Goal: Browse casually

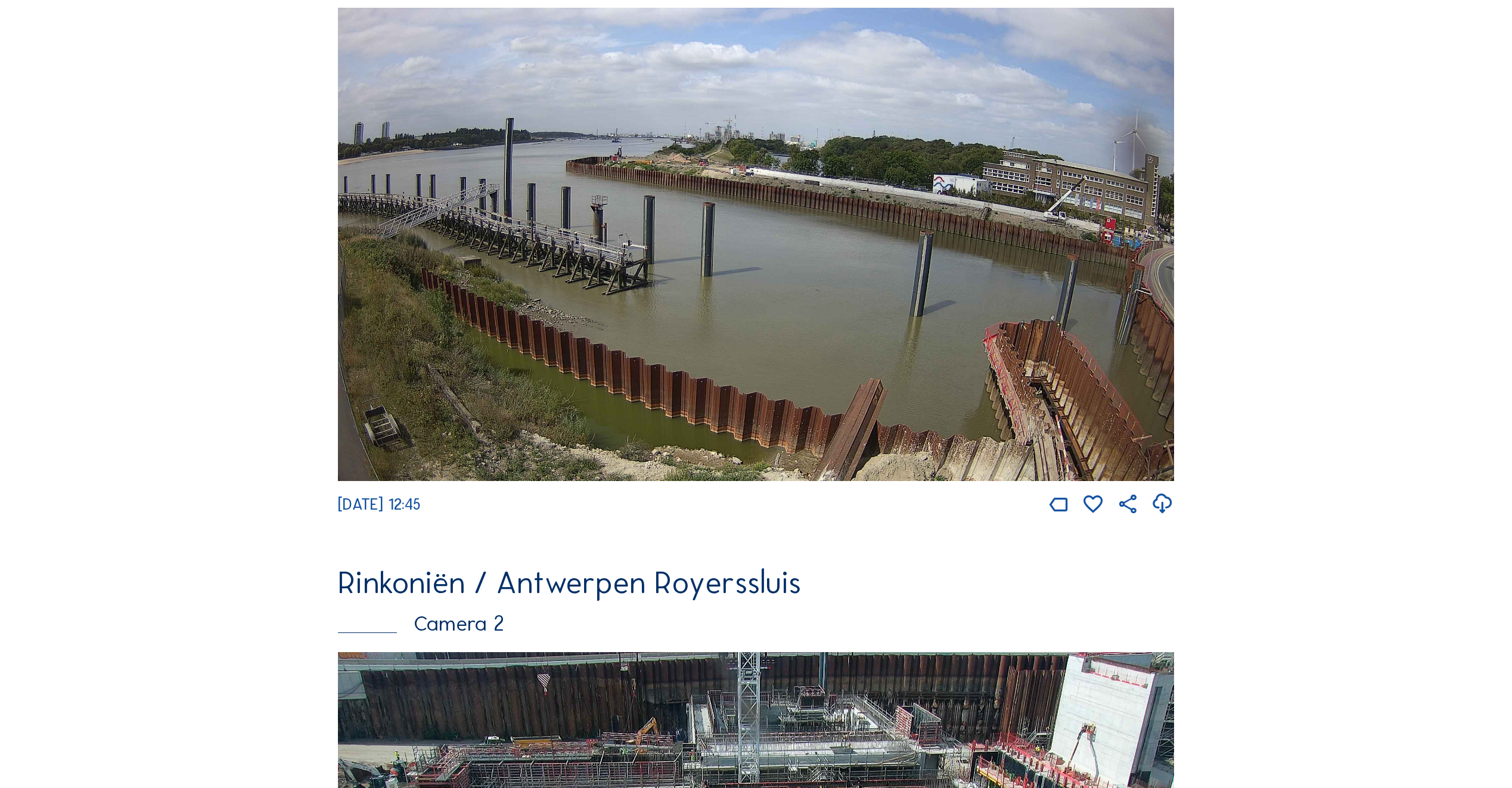
scroll to position [537, 0]
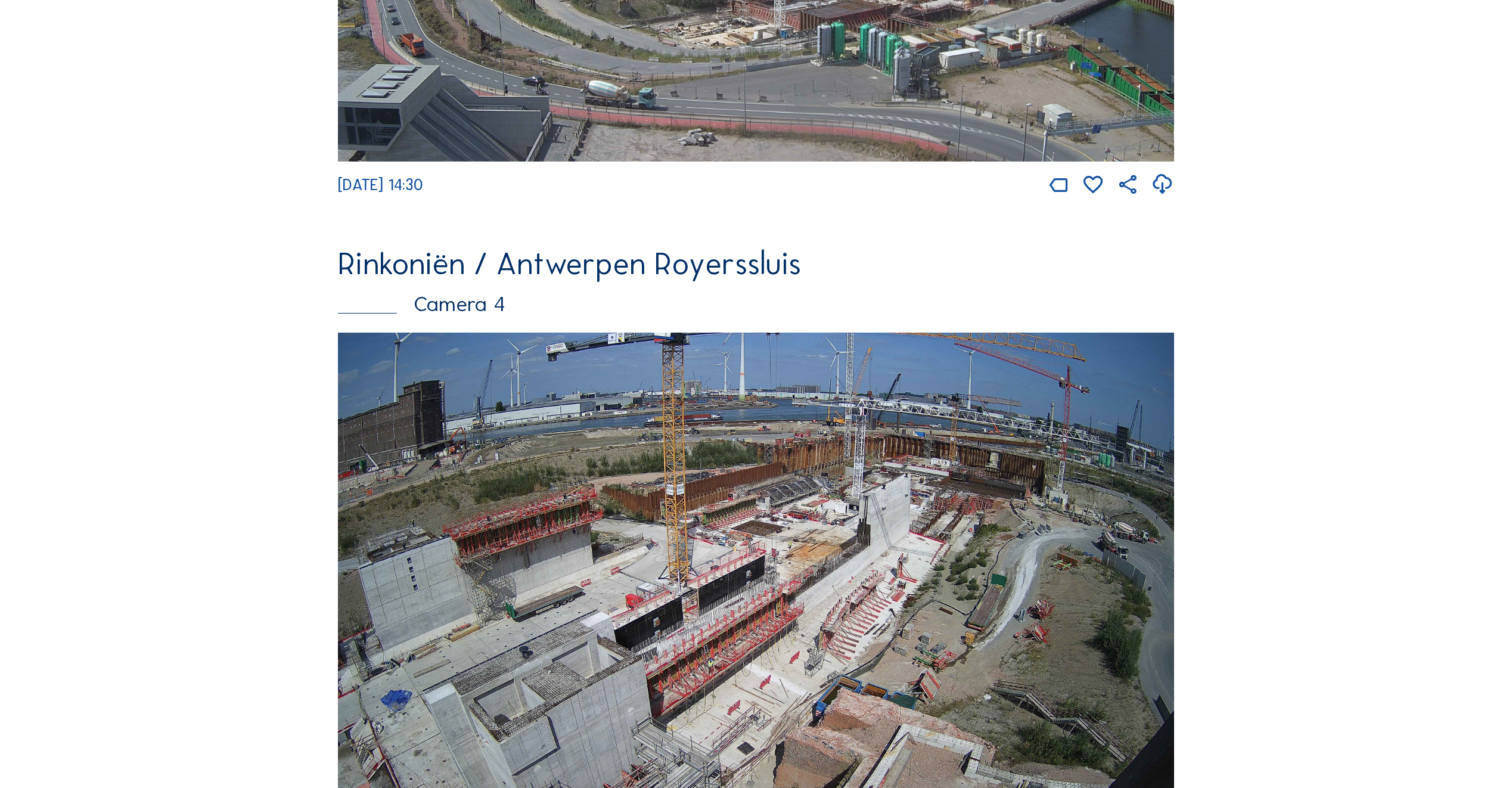
scroll to position [2683, 0]
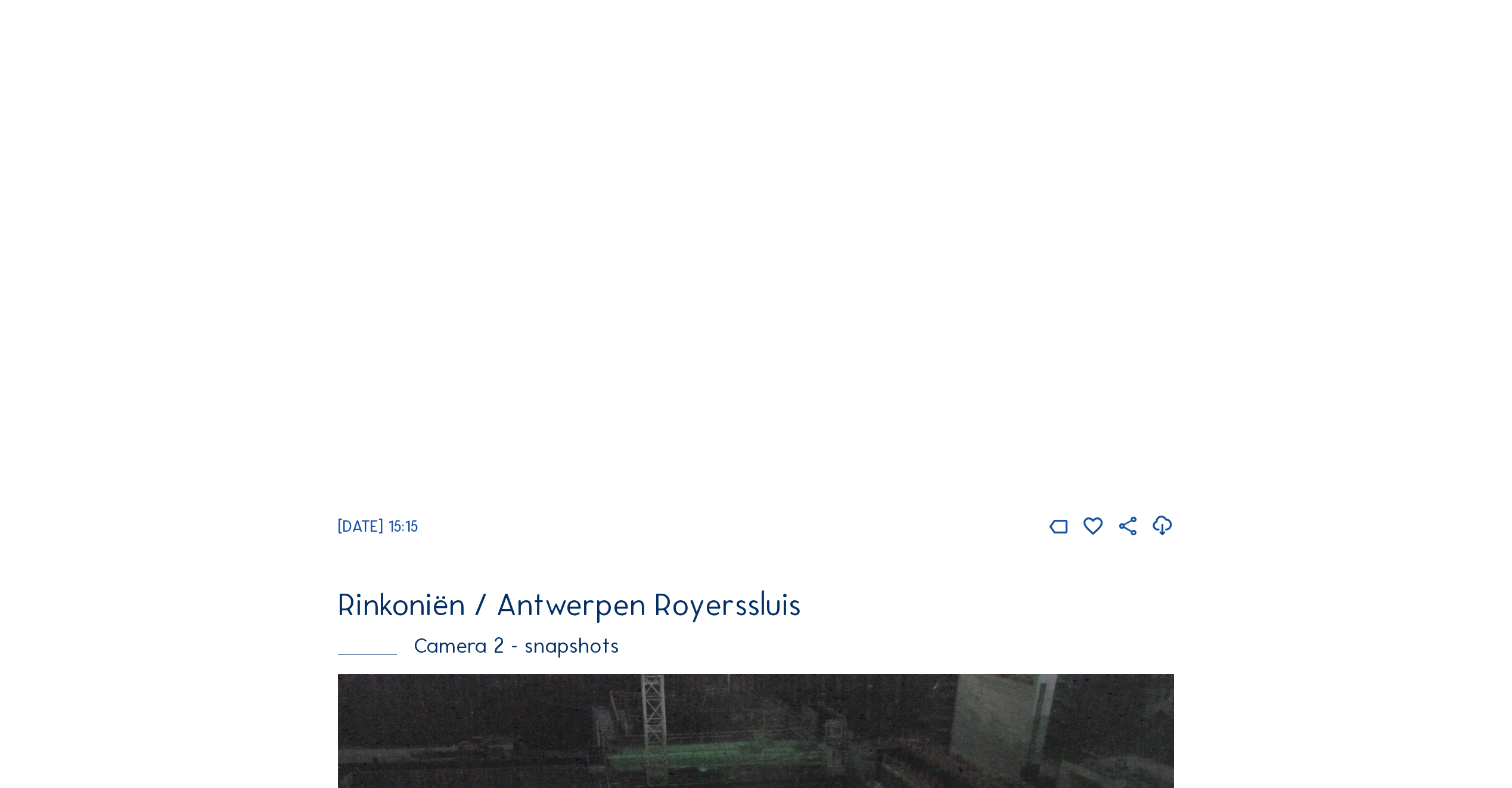
scroll to position [954, 0]
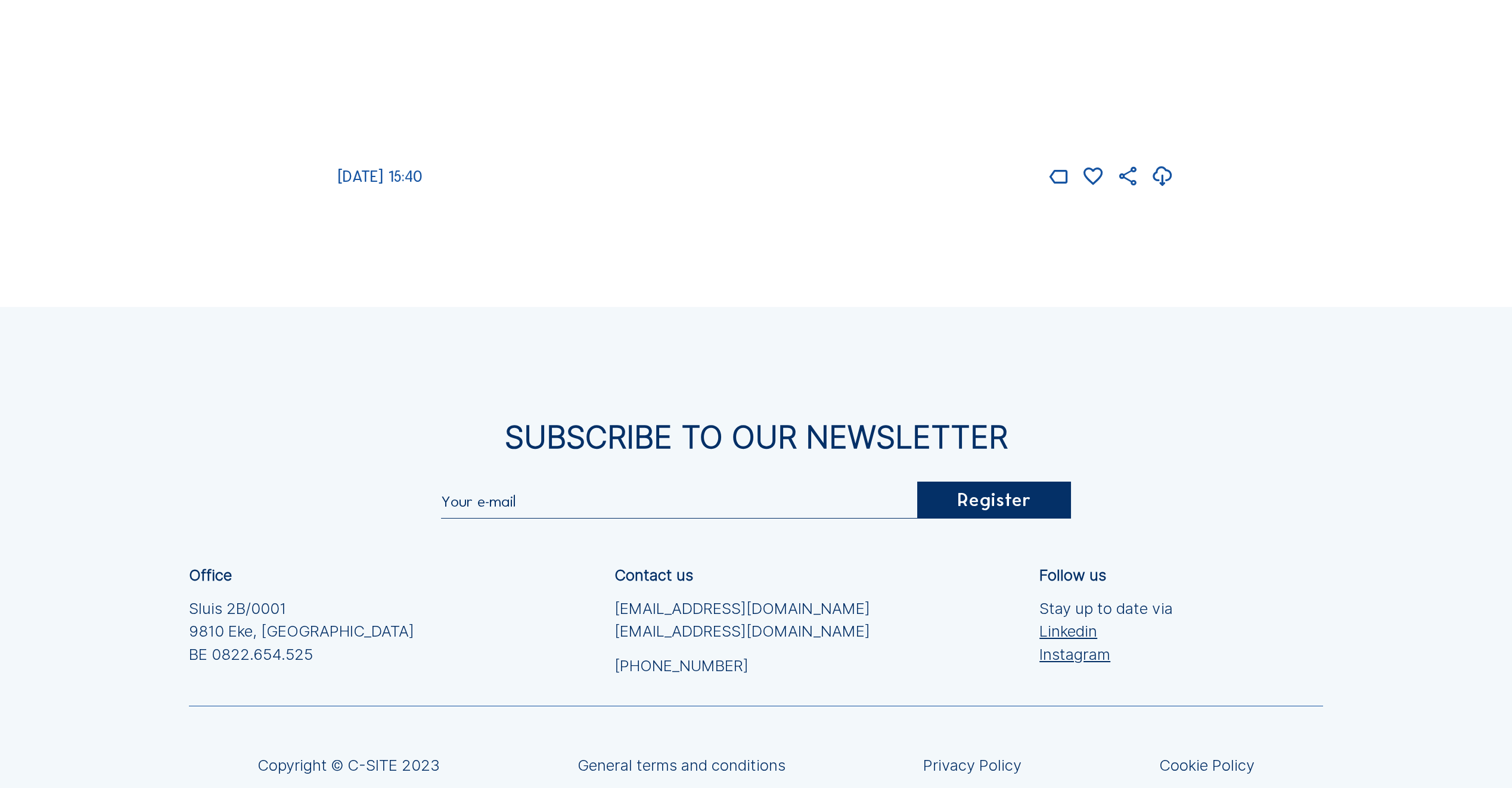
scroll to position [3339, 0]
